Goal: Navigation & Orientation: Go to known website

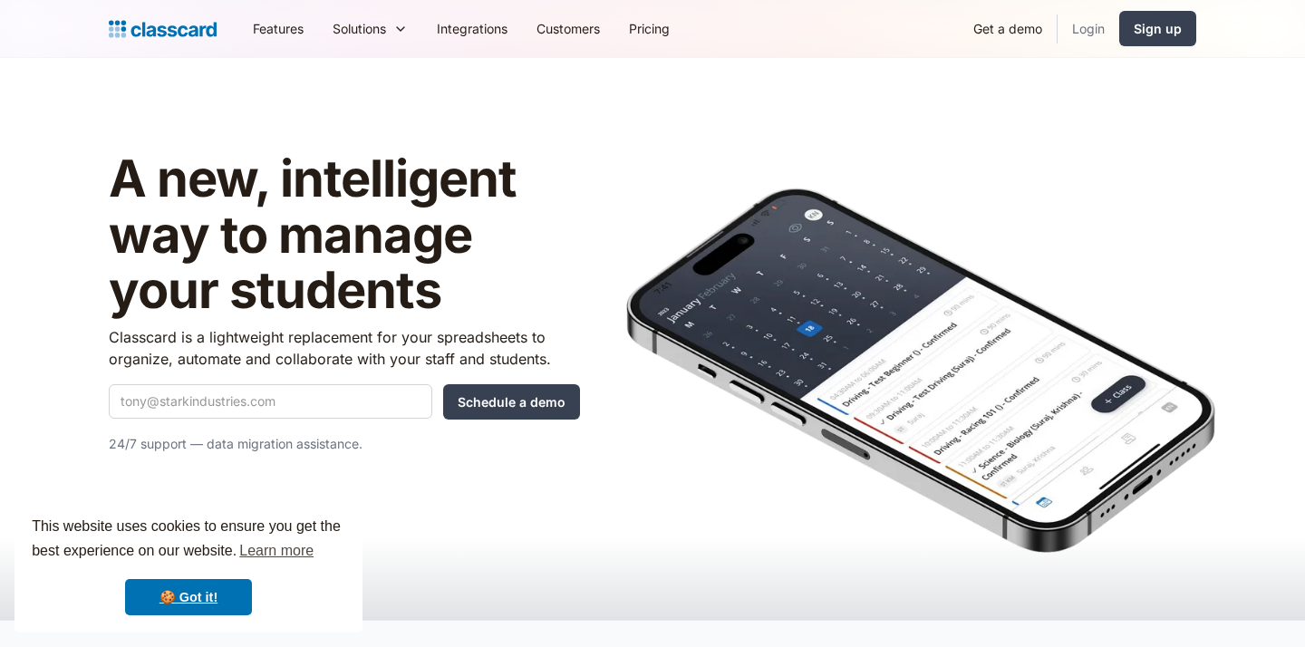
click at [1082, 34] on link "Login" at bounding box center [1089, 28] width 62 height 41
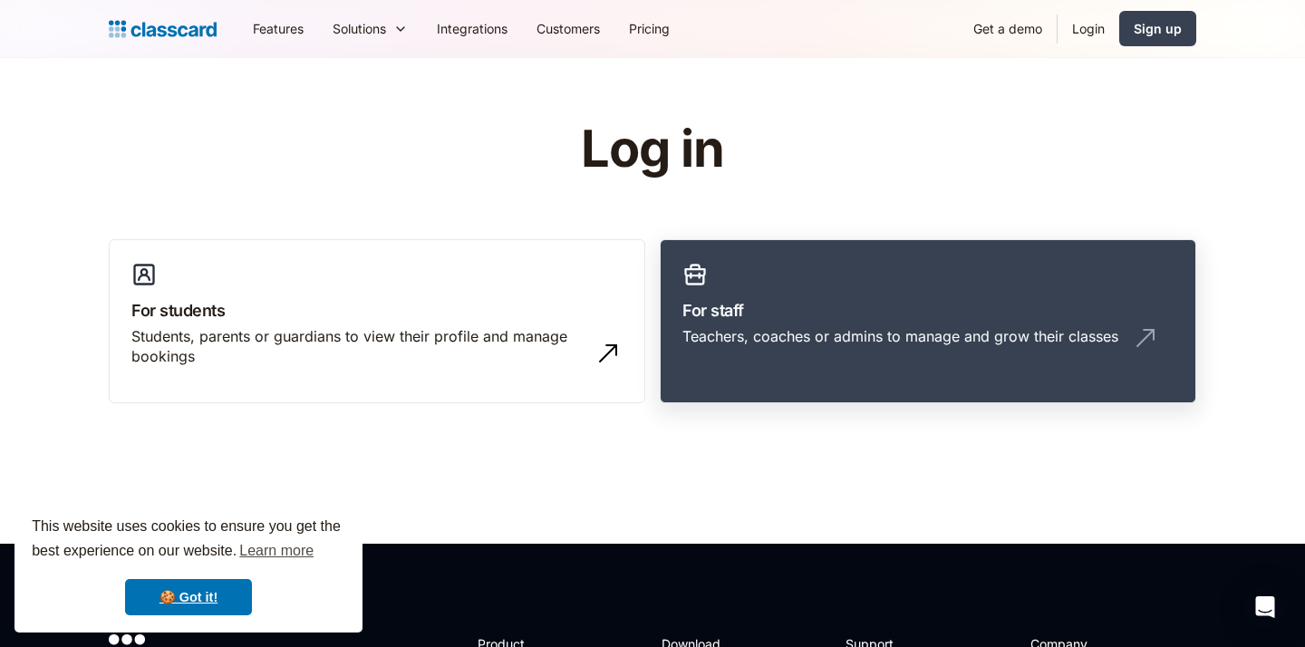
click at [886, 353] on div "Teachers, coaches or admins to manage and grow their classes" at bounding box center [928, 343] width 491 height 34
